Goal: Task Accomplishment & Management: Manage account settings

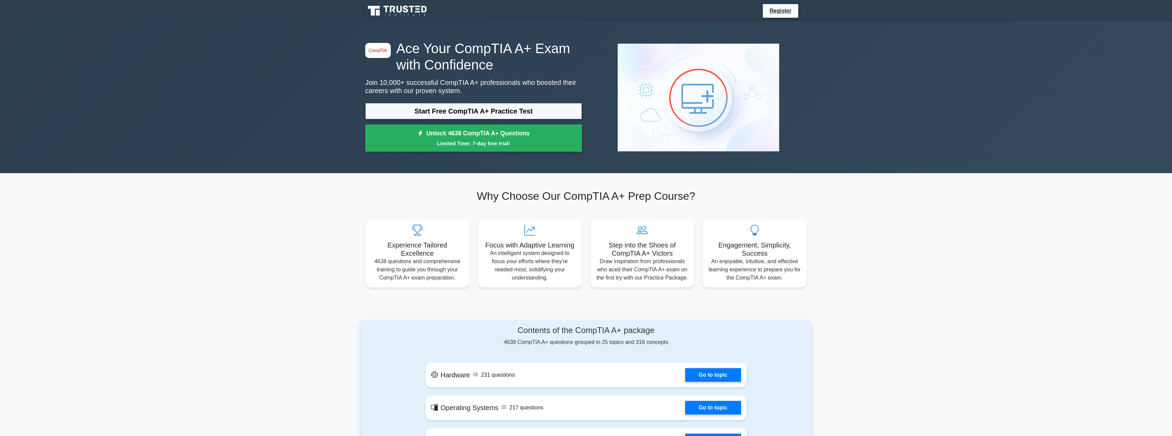
click at [389, 10] on icon at bounding box center [397, 10] width 65 height 13
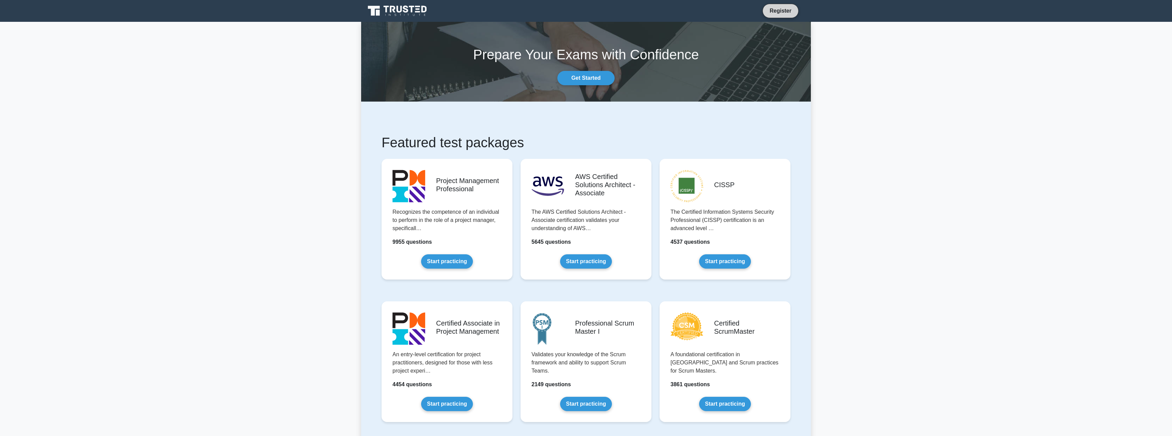
click at [777, 10] on link "Register" at bounding box center [781, 10] width 30 height 9
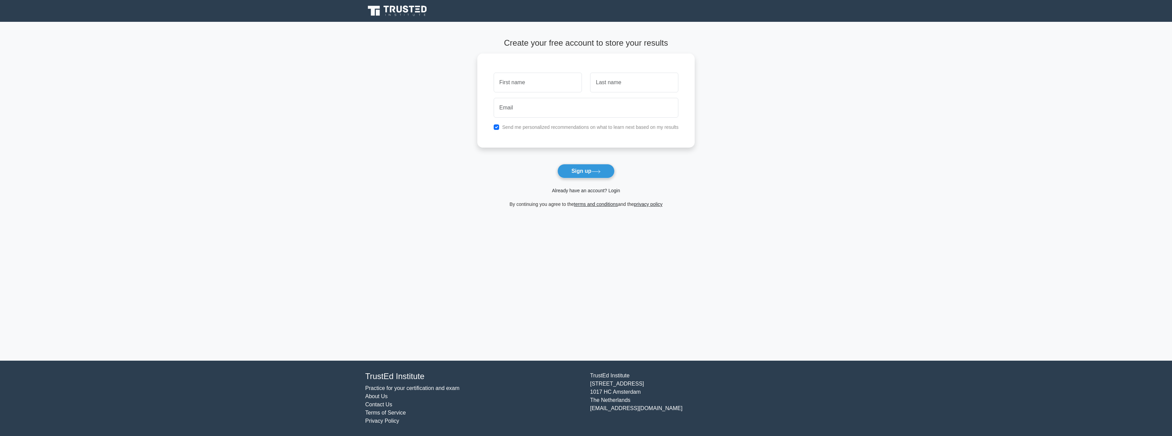
click at [601, 192] on link "Already have an account? Login" at bounding box center [586, 190] width 68 height 5
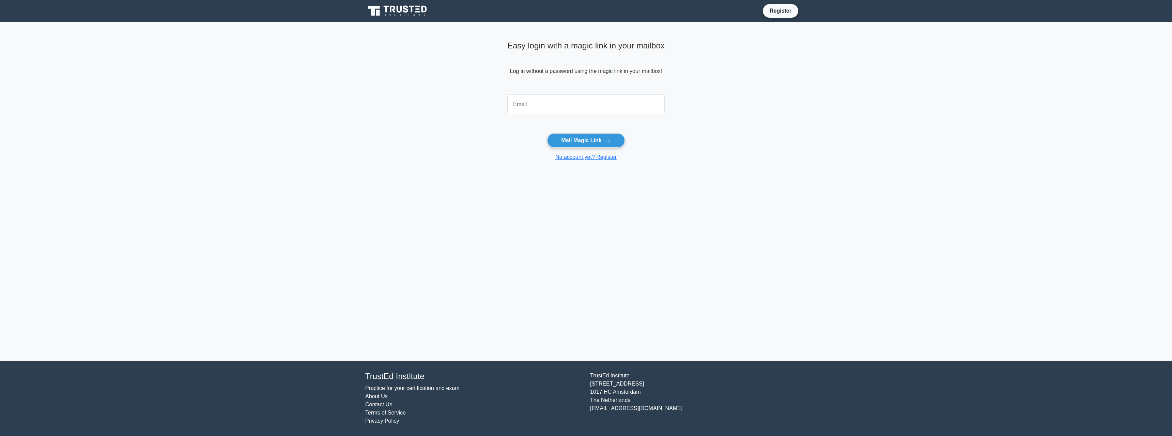
click at [578, 107] on input "email" at bounding box center [586, 104] width 157 height 20
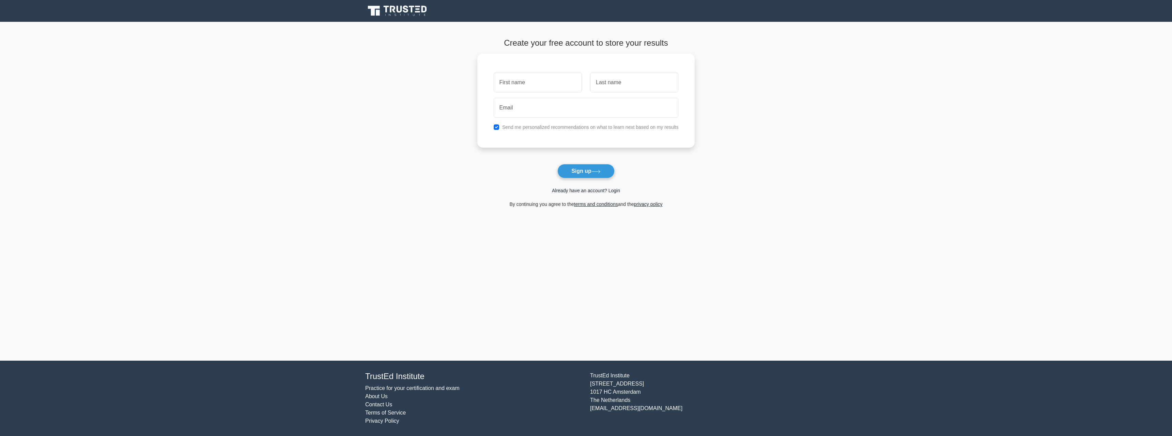
click at [592, 191] on link "Already have an account? Login" at bounding box center [586, 190] width 68 height 5
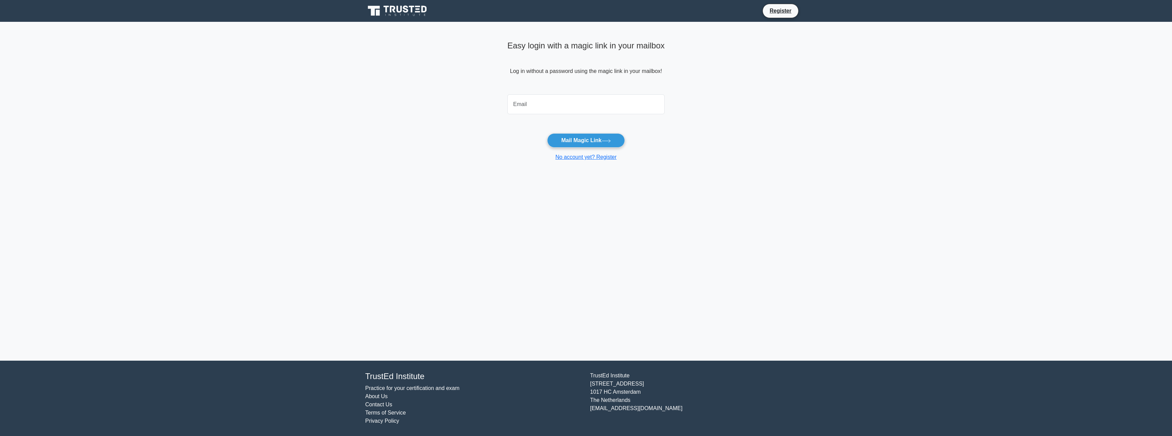
click at [538, 109] on input "email" at bounding box center [586, 104] width 157 height 20
type input "[PERSON_NAME][EMAIL_ADDRESS][DOMAIN_NAME]"
click at [566, 137] on button "Mail Magic Link" at bounding box center [585, 140] width 77 height 14
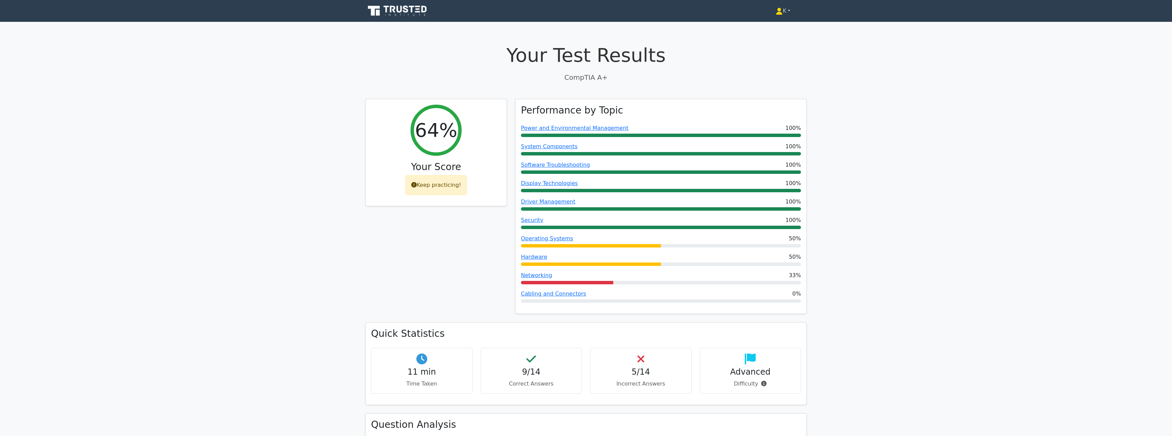
click at [785, 9] on link "K" at bounding box center [783, 11] width 47 height 14
click at [789, 11] on link "K" at bounding box center [783, 11] width 47 height 14
click at [771, 47] on h1 "Your Test Results" at bounding box center [586, 55] width 442 height 23
click at [778, 11] on icon at bounding box center [780, 10] width 4 height 4
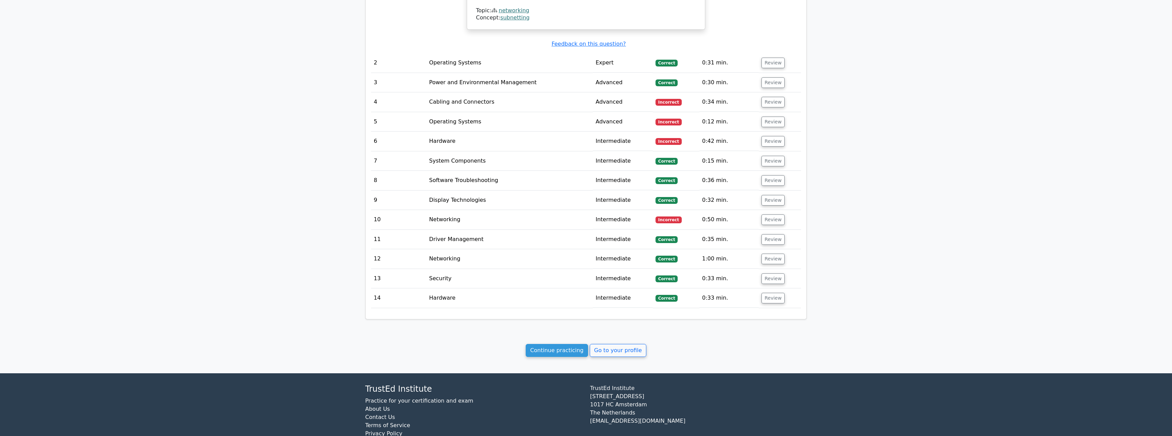
scroll to position [768, 0]
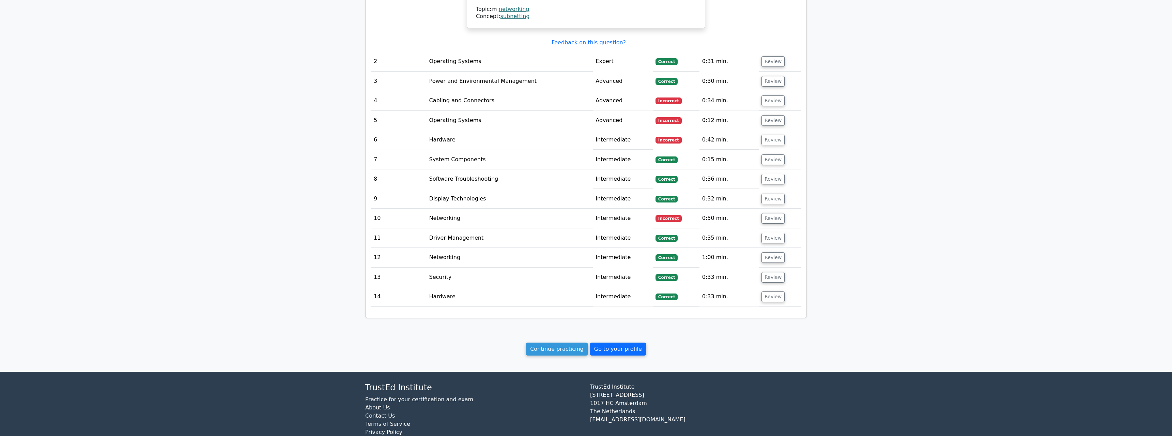
click at [617, 343] on link "Go to your profile" at bounding box center [618, 349] width 57 height 13
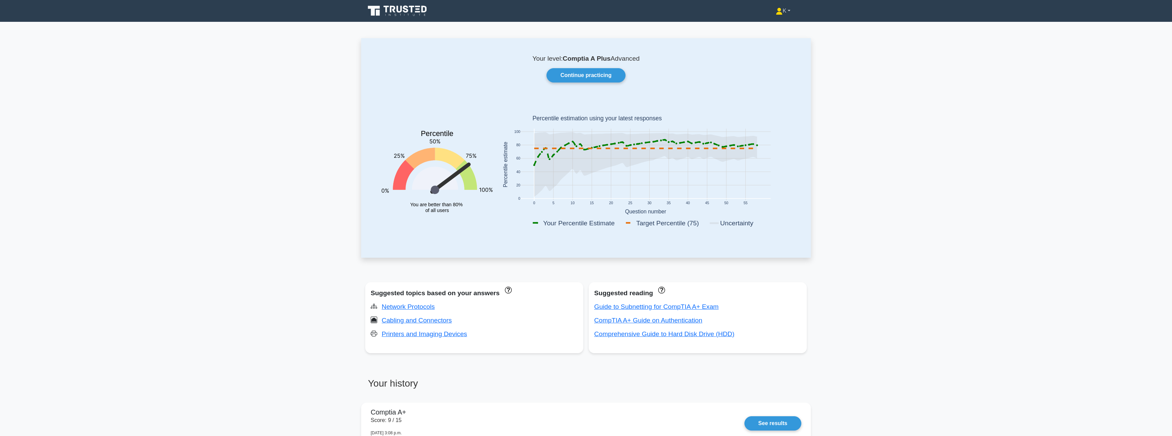
click at [781, 15] on link "K" at bounding box center [783, 11] width 47 height 14
click at [776, 39] on link "Settings" at bounding box center [787, 37] width 54 height 11
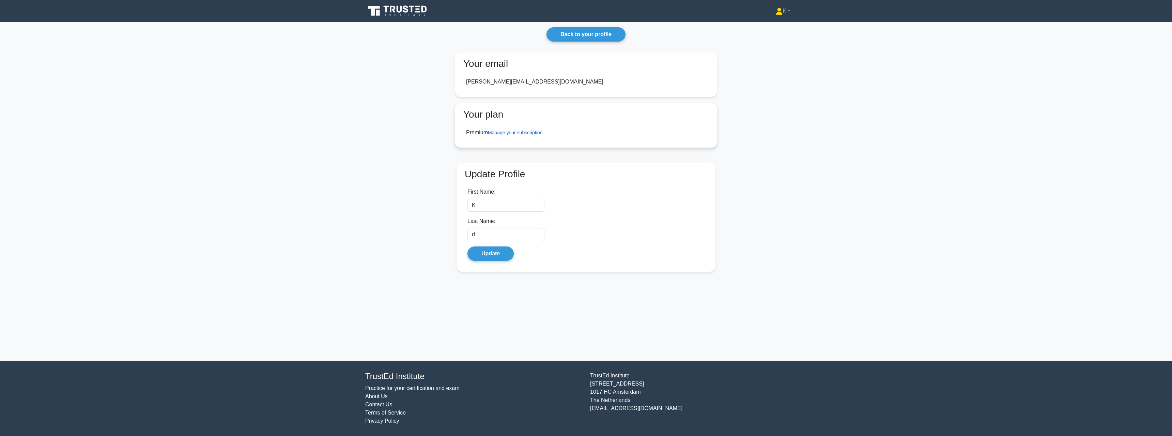
click at [524, 135] on link "Manage your subscription" at bounding box center [515, 132] width 55 height 5
